Goal: Task Accomplishment & Management: Use online tool/utility

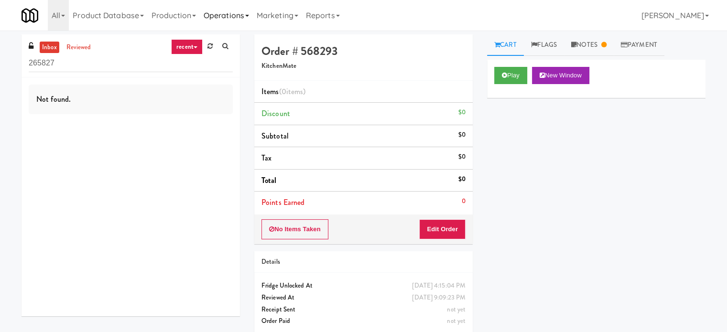
click at [218, 14] on link "Operations" at bounding box center [226, 15] width 53 height 31
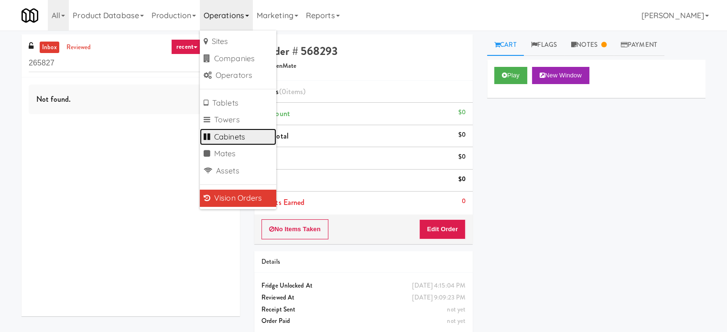
click at [251, 139] on link "Cabinets" at bounding box center [238, 137] width 76 height 17
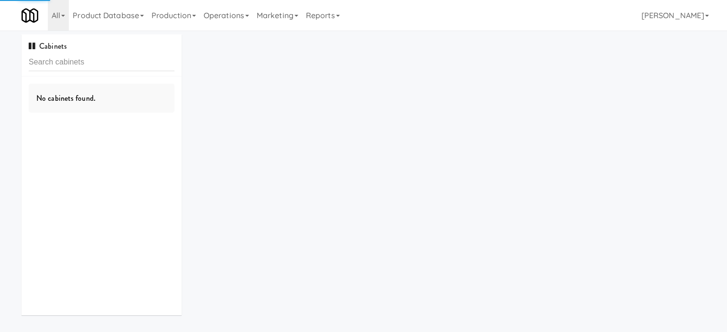
click at [134, 65] on input "text" at bounding box center [102, 63] width 146 height 18
type input "Hub Cincinnati Pantry"
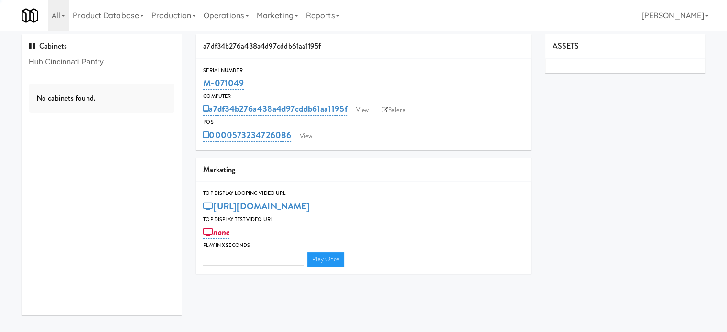
type input "3"
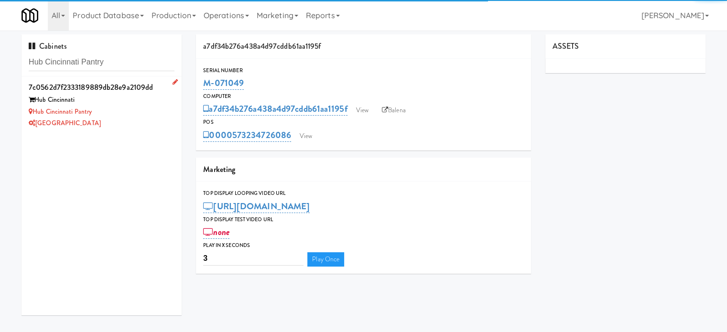
type input "Hub Cincinnati Pantry"
click at [139, 114] on div "Hub Cincinnati Pantry" at bounding box center [102, 112] width 146 height 12
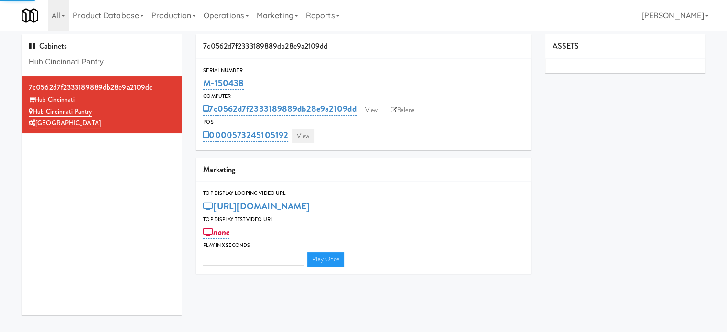
type input "3"
click at [305, 142] on link "View" at bounding box center [303, 136] width 22 height 14
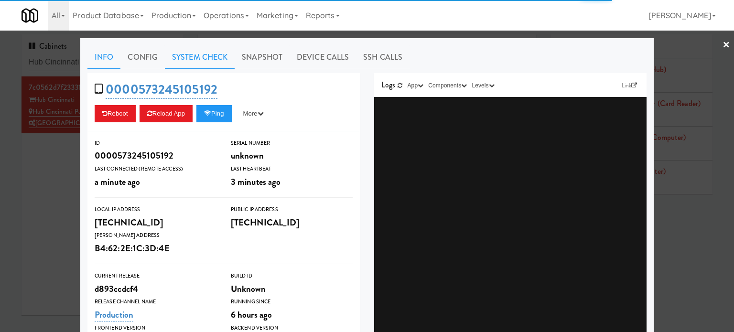
click at [190, 53] on link "System Check" at bounding box center [200, 57] width 70 height 24
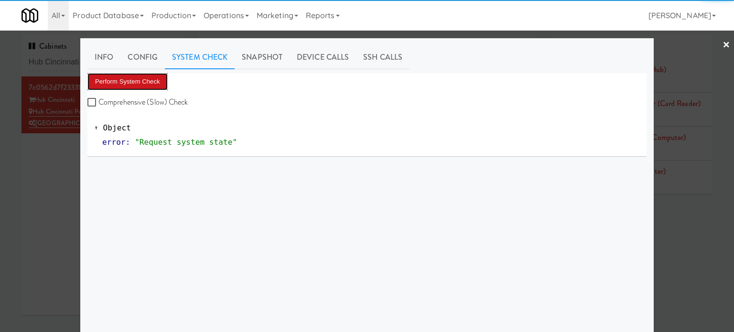
click at [148, 78] on button "Perform System Check" at bounding box center [127, 81] width 80 height 17
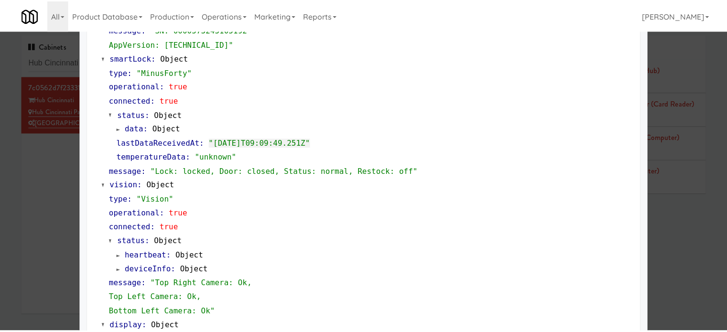
scroll to position [424, 0]
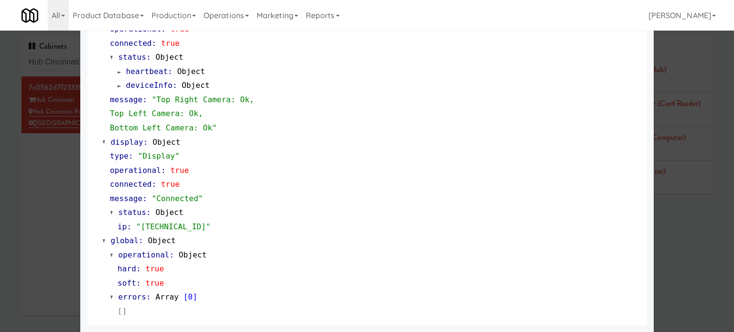
drag, startPoint x: 60, startPoint y: 193, endPoint x: 72, endPoint y: 170, distance: 25.2
click at [60, 192] on div at bounding box center [367, 166] width 734 height 332
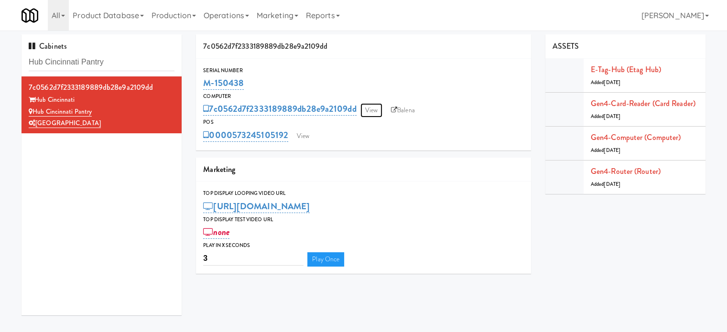
drag, startPoint x: 375, startPoint y: 108, endPoint x: 370, endPoint y: 99, distance: 9.8
click at [375, 108] on link "View" at bounding box center [371, 110] width 22 height 14
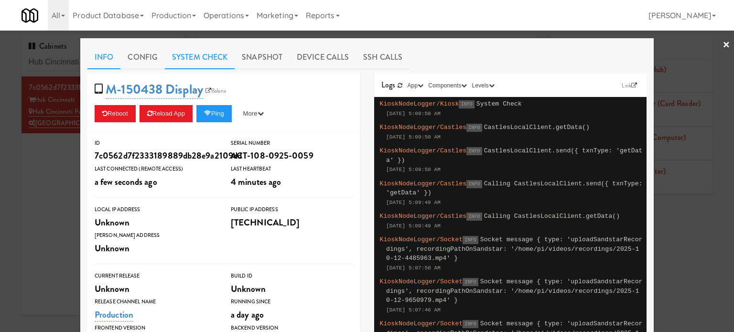
click at [205, 57] on link "System Check" at bounding box center [200, 57] width 70 height 24
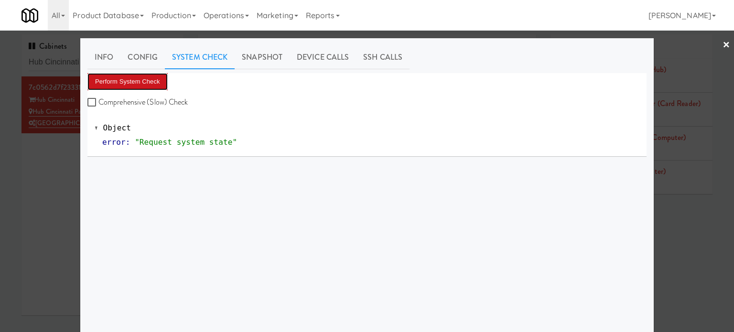
click at [147, 81] on button "Perform System Check" at bounding box center [127, 81] width 80 height 17
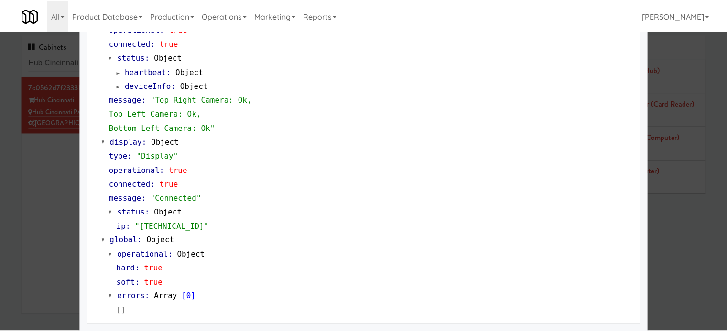
scroll to position [185, 0]
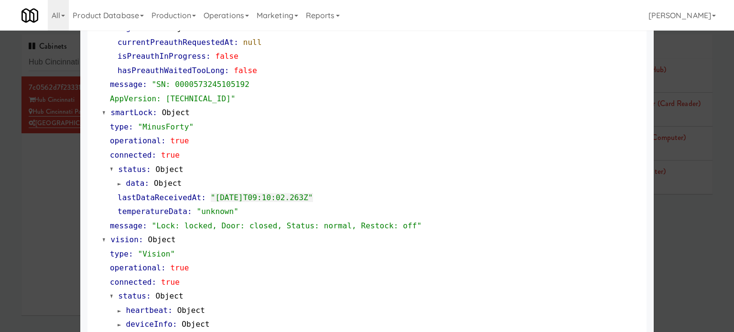
click at [46, 140] on div at bounding box center [367, 166] width 734 height 332
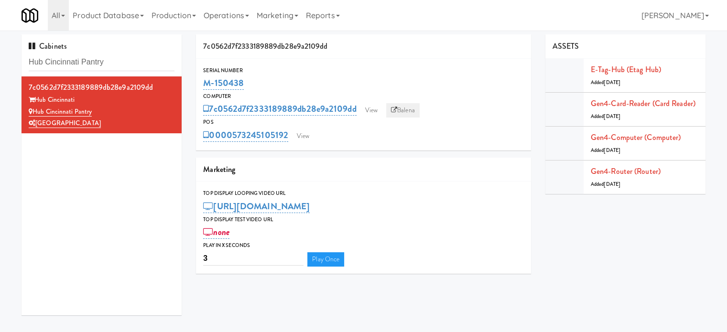
click at [405, 115] on link "Balena" at bounding box center [402, 110] width 33 height 14
drag, startPoint x: 245, startPoint y: 84, endPoint x: 216, endPoint y: 84, distance: 28.7
click at [201, 87] on div "Serial Number M-150438" at bounding box center [363, 79] width 335 height 26
copy link "M-150438"
drag, startPoint x: 93, startPoint y: 206, endPoint x: 94, endPoint y: 211, distance: 5.3
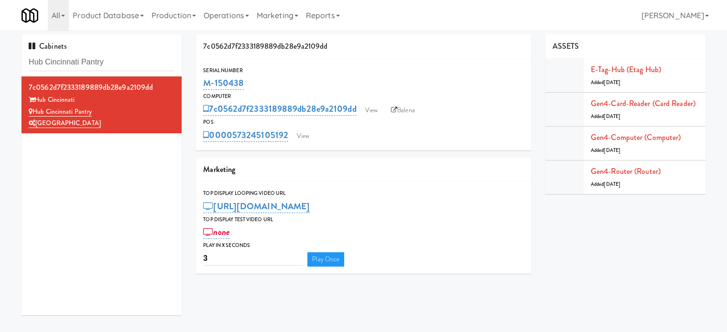
click at [94, 211] on div "7c0562d7f2333189889db28e9a2109dd Hub Cincinnati Hub Cincinnati Pantry [GEOGRAPH…" at bounding box center [102, 195] width 160 height 239
